Goal: Navigation & Orientation: Find specific page/section

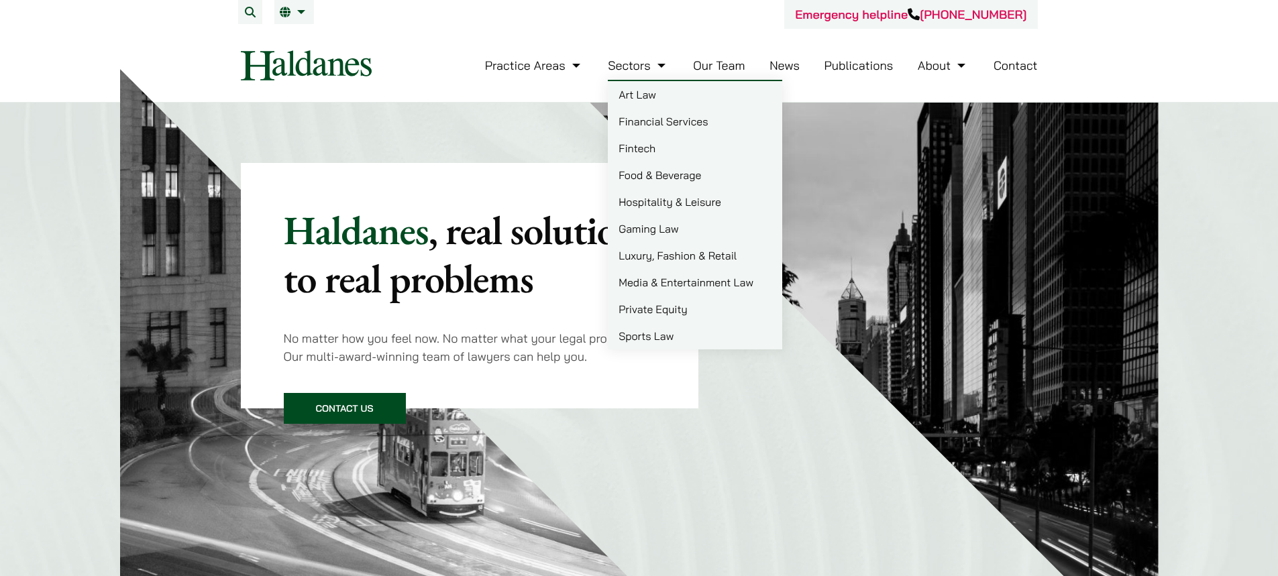
click at [648, 127] on link "Financial Services" at bounding box center [695, 121] width 174 height 27
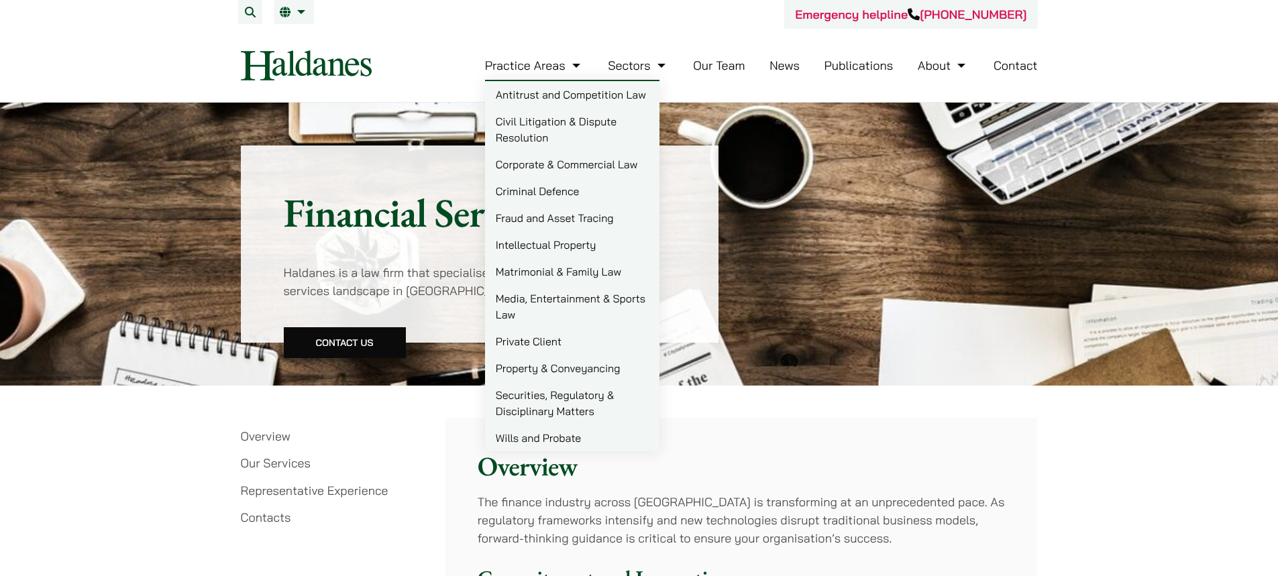
click at [534, 165] on link "Corporate & Commercial Law" at bounding box center [572, 164] width 174 height 27
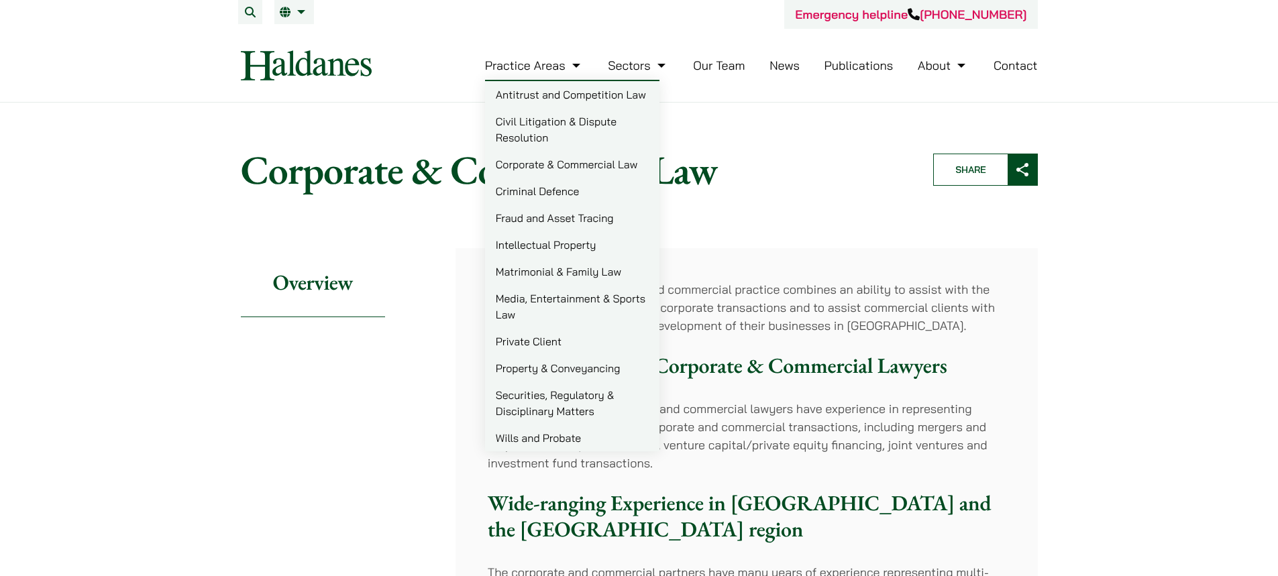
click at [542, 375] on link "Property & Conveyancing" at bounding box center [572, 368] width 174 height 27
